Goal: Navigation & Orientation: Find specific page/section

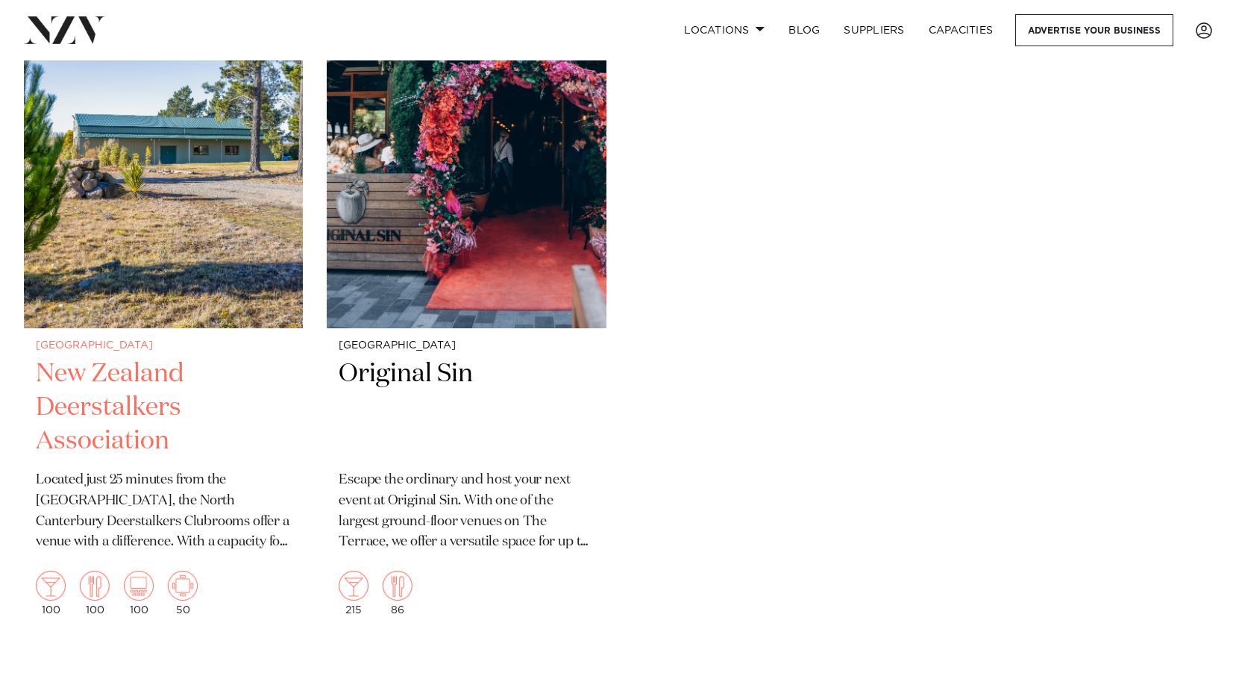
scroll to position [6300, 0]
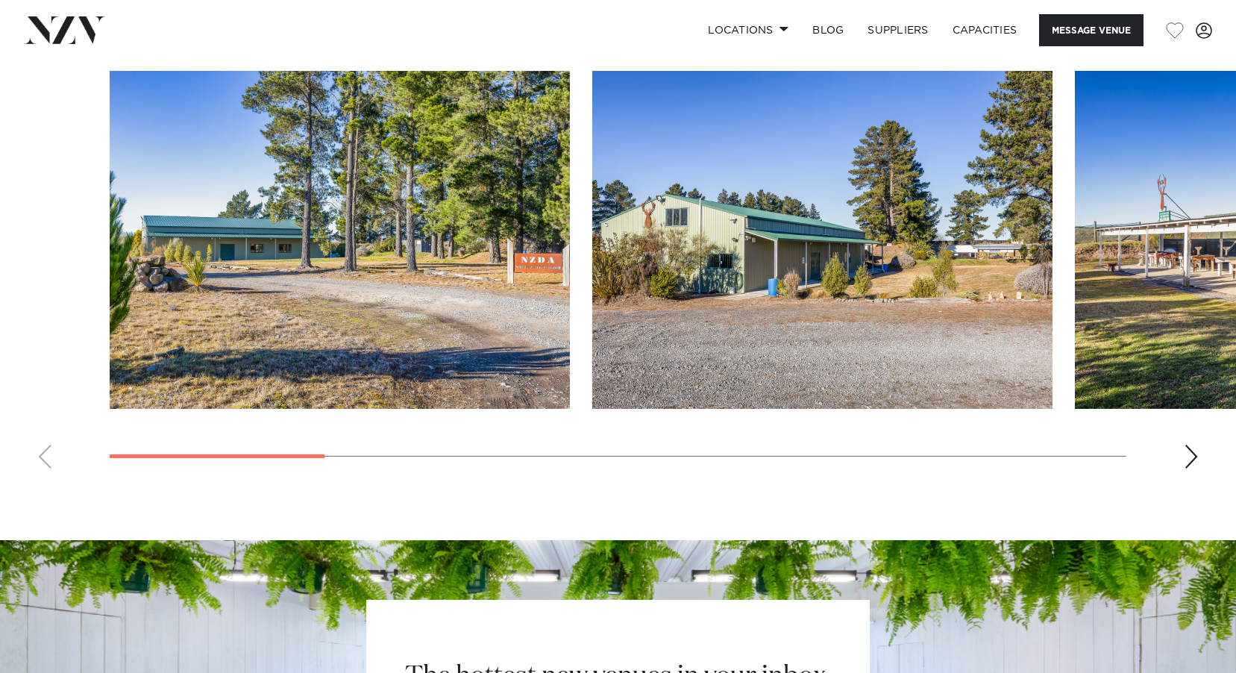
scroll to position [1343, 0]
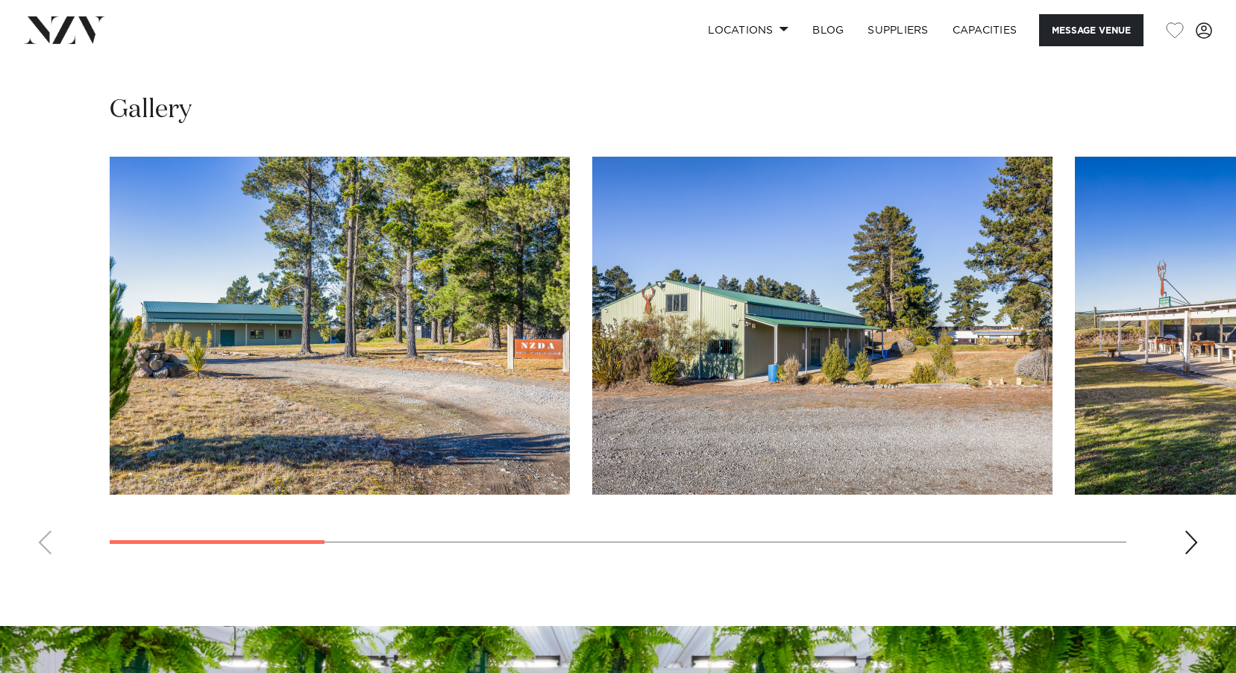
click at [1196, 542] on div "Next slide" at bounding box center [1191, 543] width 15 height 24
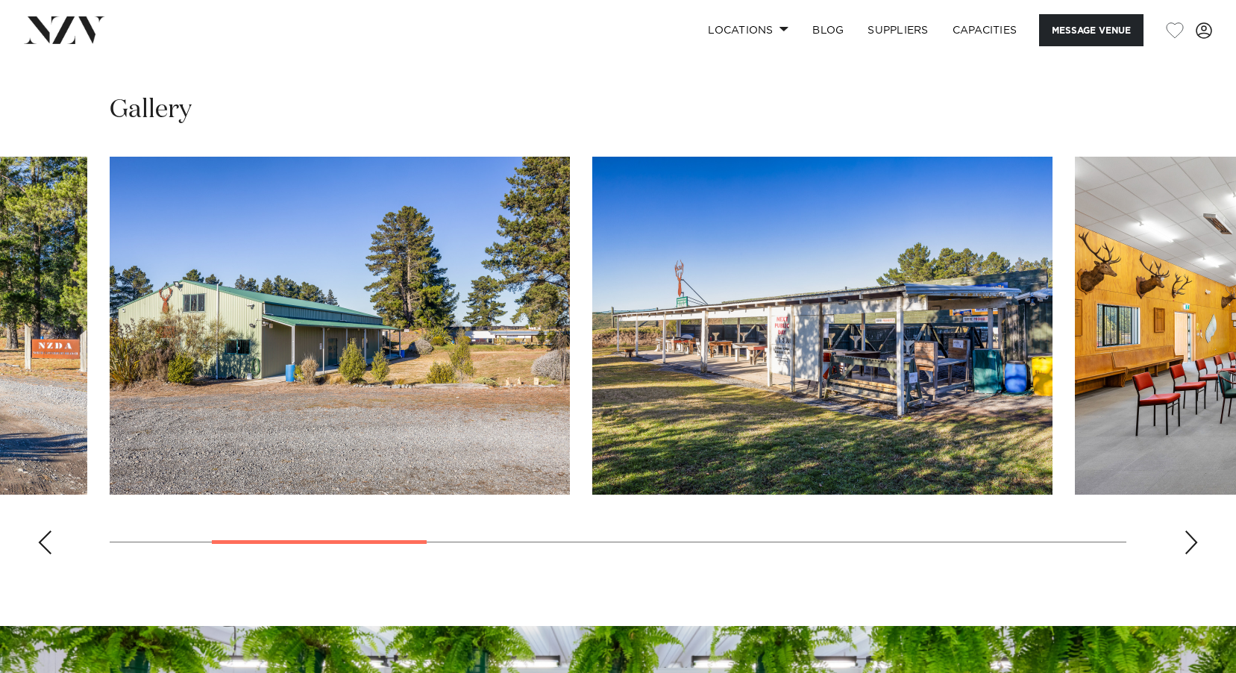
click at [1196, 542] on div "Next slide" at bounding box center [1191, 543] width 15 height 24
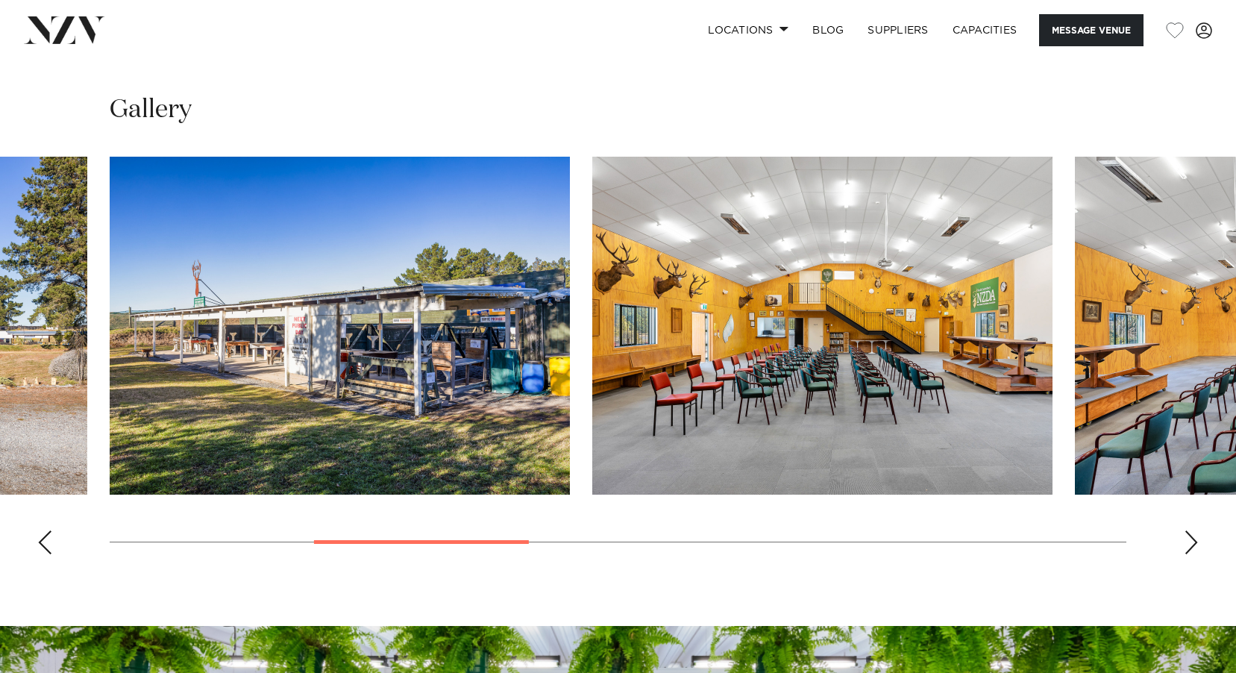
click at [1196, 542] on div "Next slide" at bounding box center [1191, 543] width 15 height 24
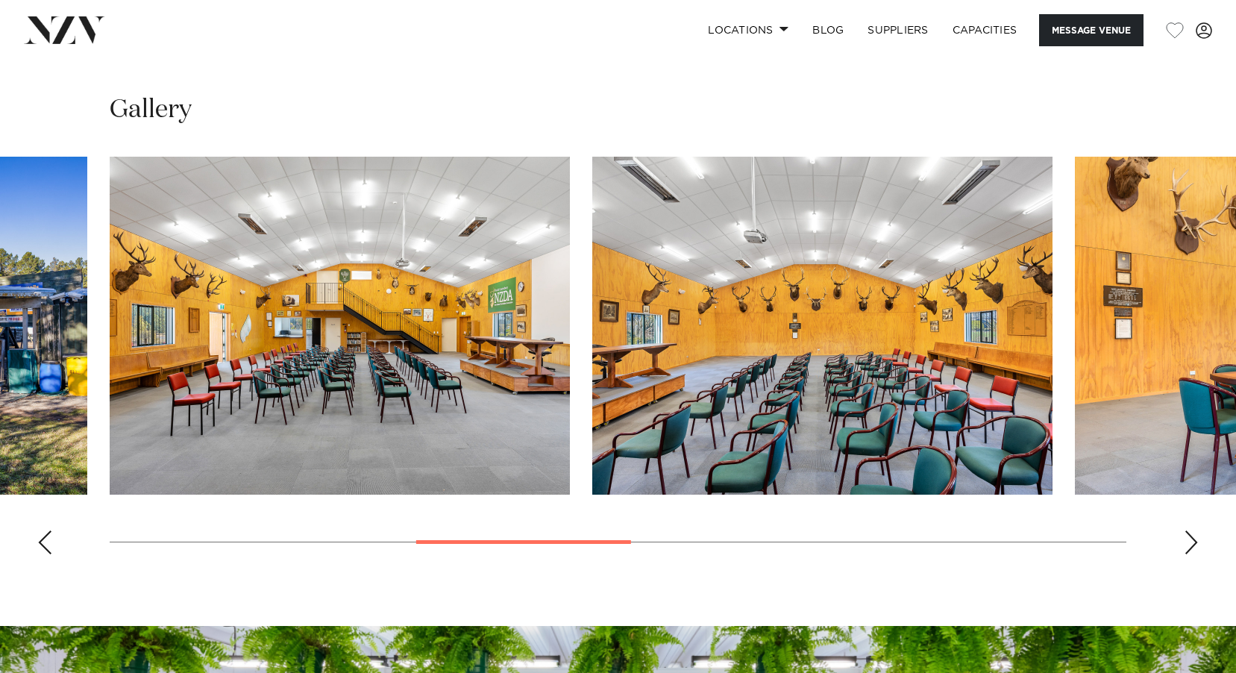
click at [1196, 542] on div "Next slide" at bounding box center [1191, 543] width 15 height 24
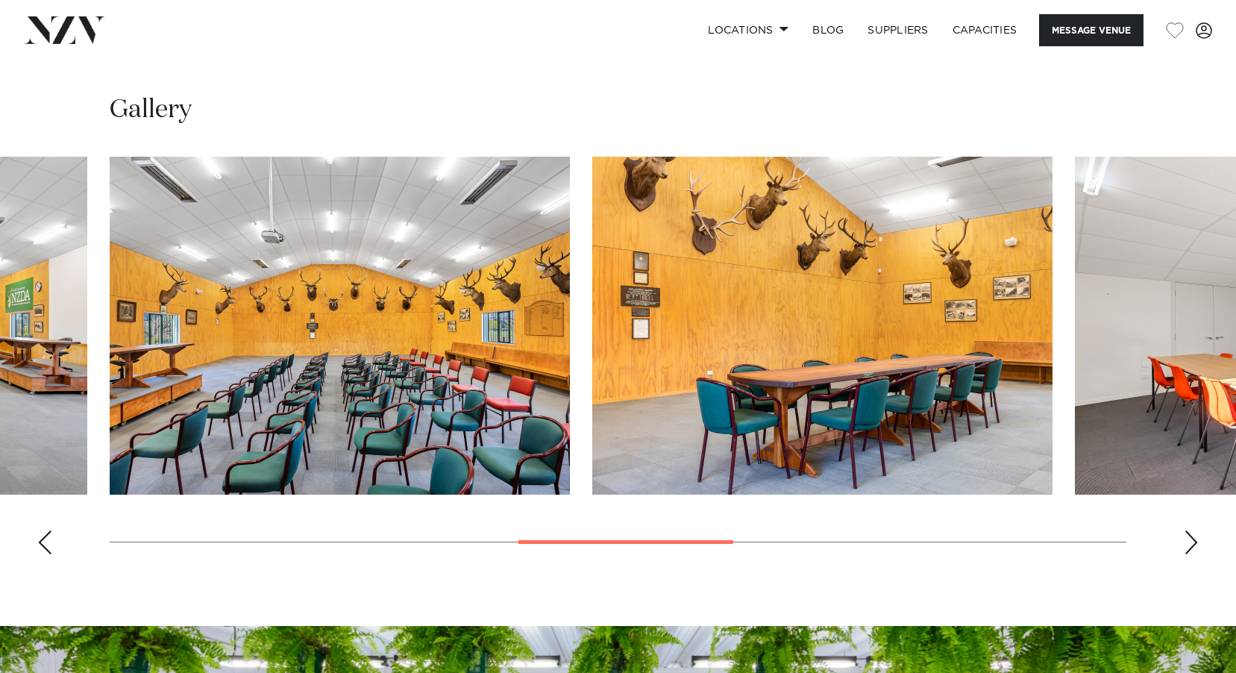
click at [1193, 532] on div "Next slide" at bounding box center [1191, 543] width 15 height 24
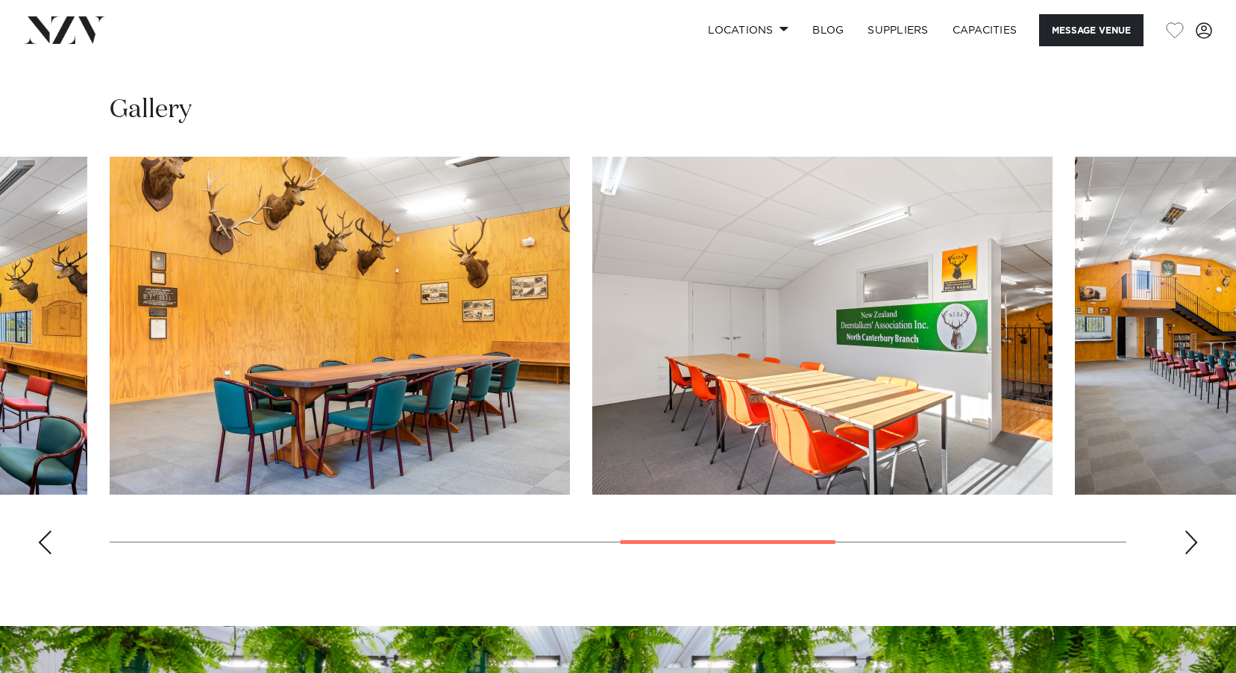
click at [1195, 534] on div "Next slide" at bounding box center [1191, 543] width 15 height 24
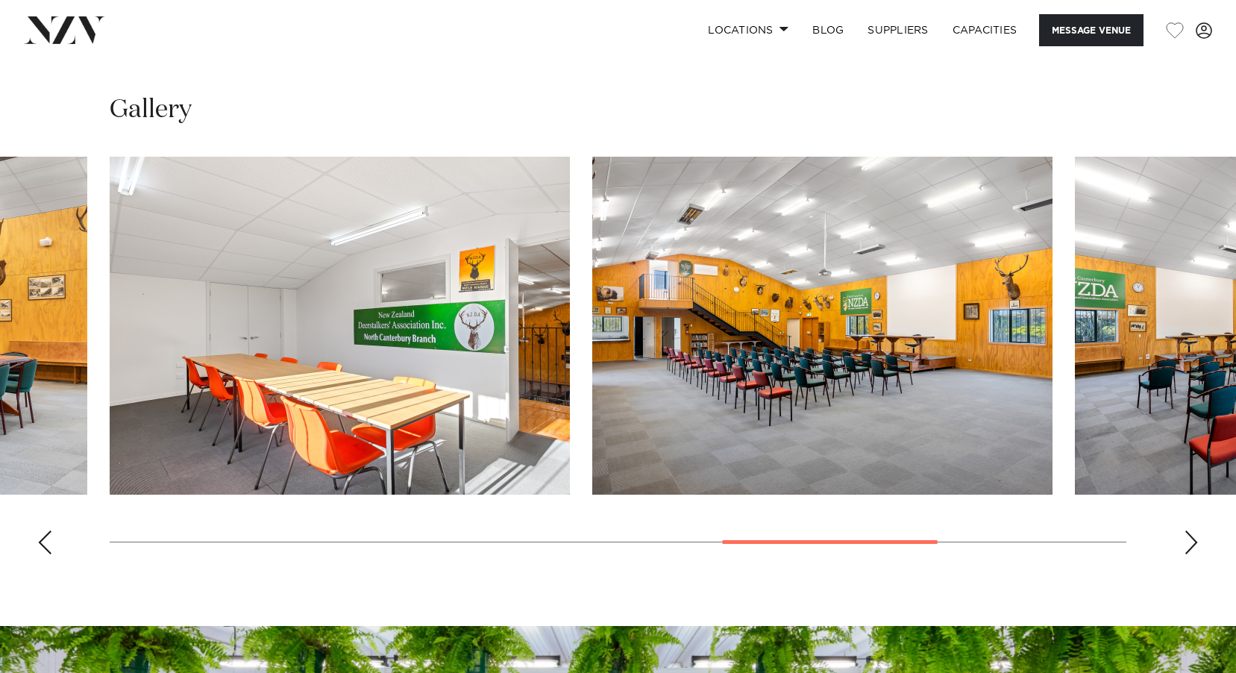
click at [1196, 540] on div "Next slide" at bounding box center [1191, 543] width 15 height 24
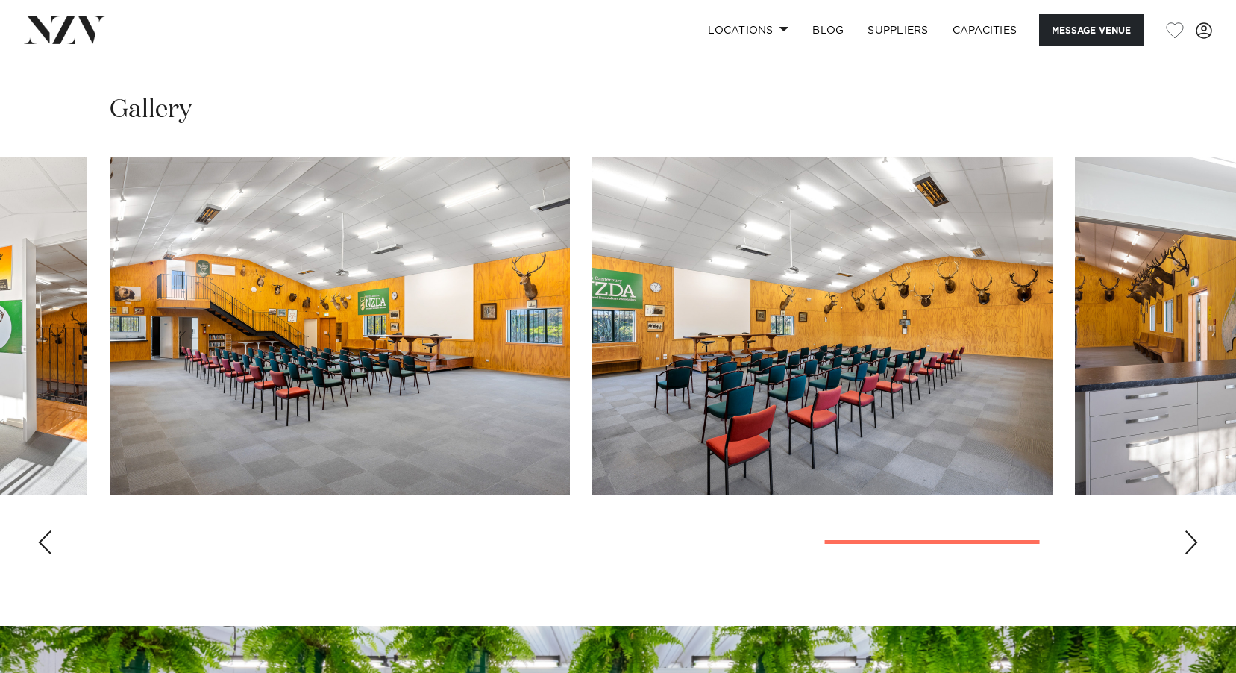
click at [1196, 540] on div "Next slide" at bounding box center [1191, 543] width 15 height 24
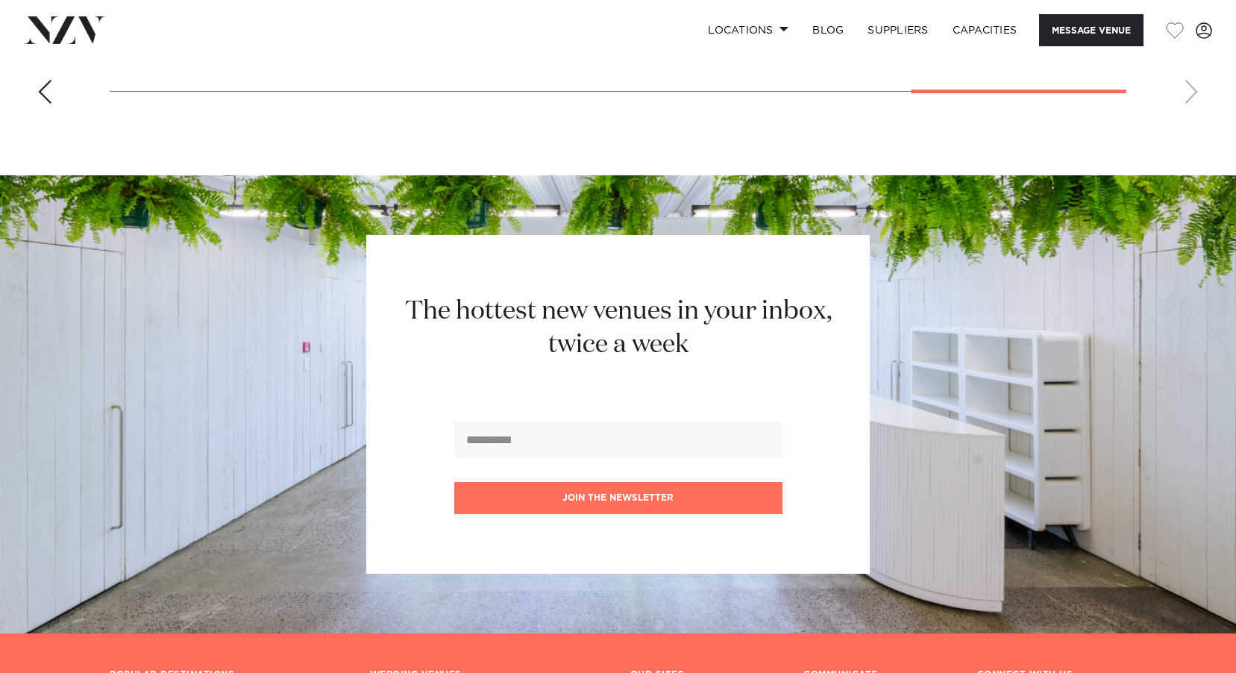
scroll to position [1866, 0]
